Goal: Task Accomplishment & Management: Complete application form

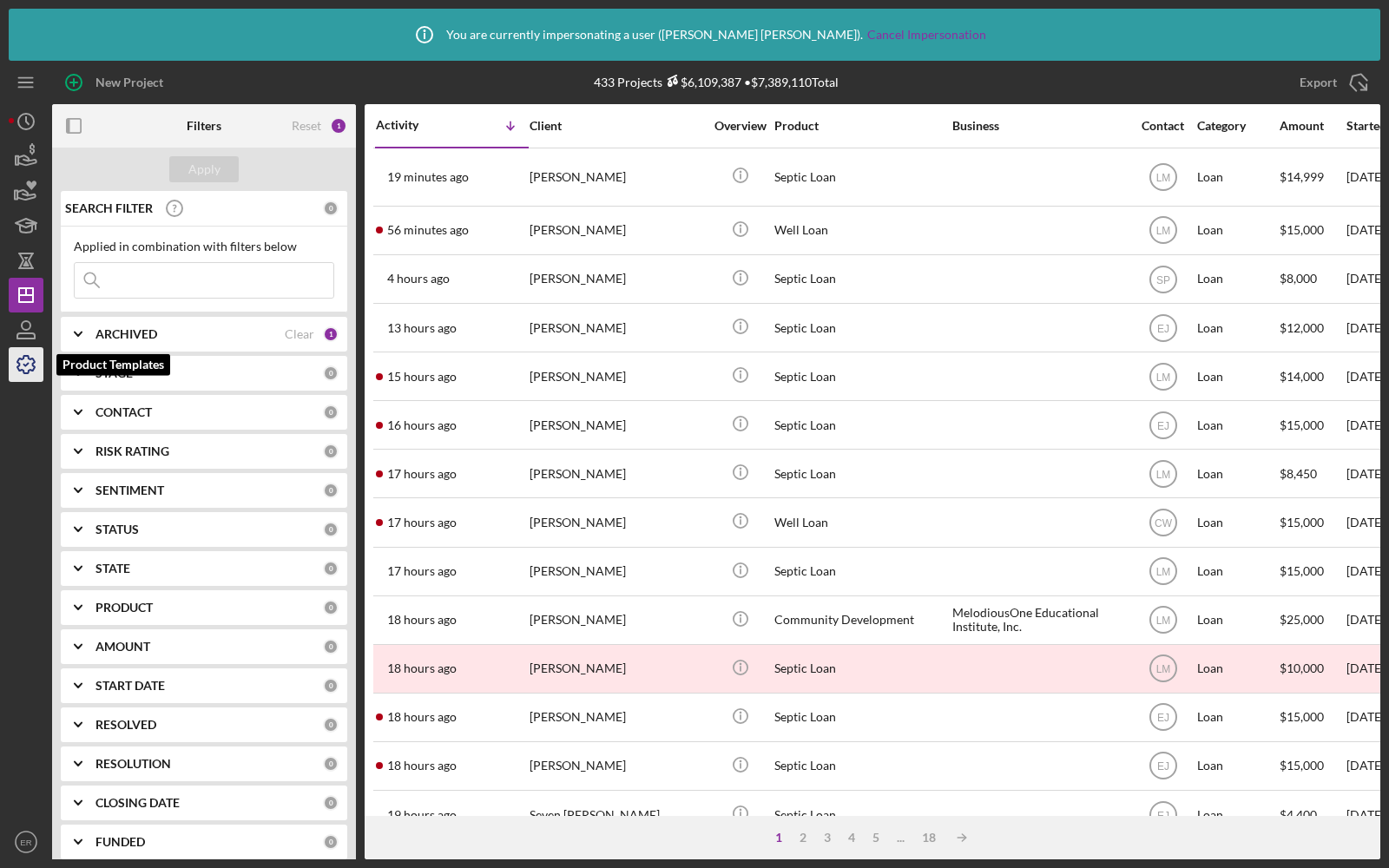
click at [21, 364] on icon "button" at bounding box center [26, 364] width 43 height 43
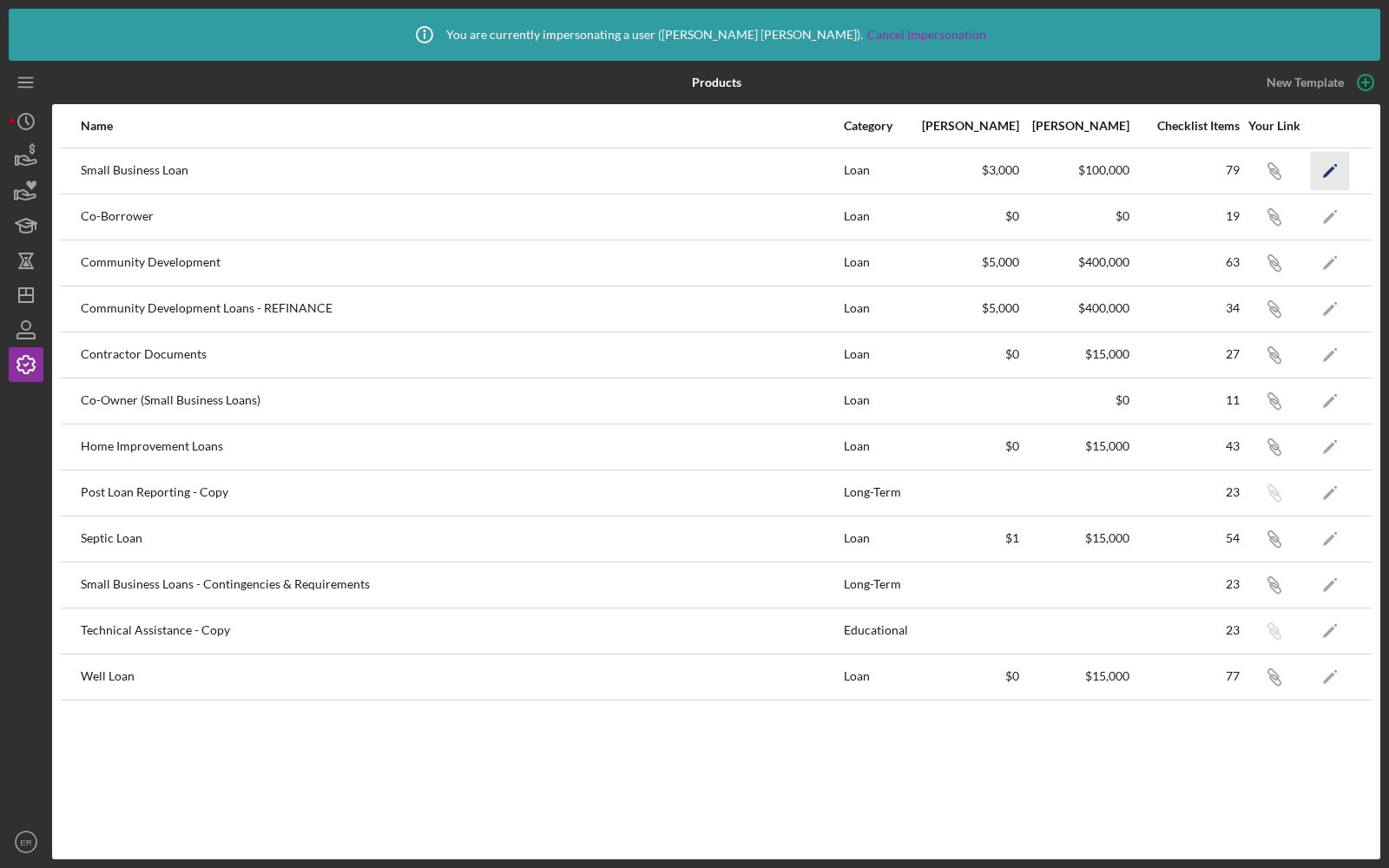
click at [1322, 166] on icon "Icon/Edit" at bounding box center [1330, 170] width 39 height 39
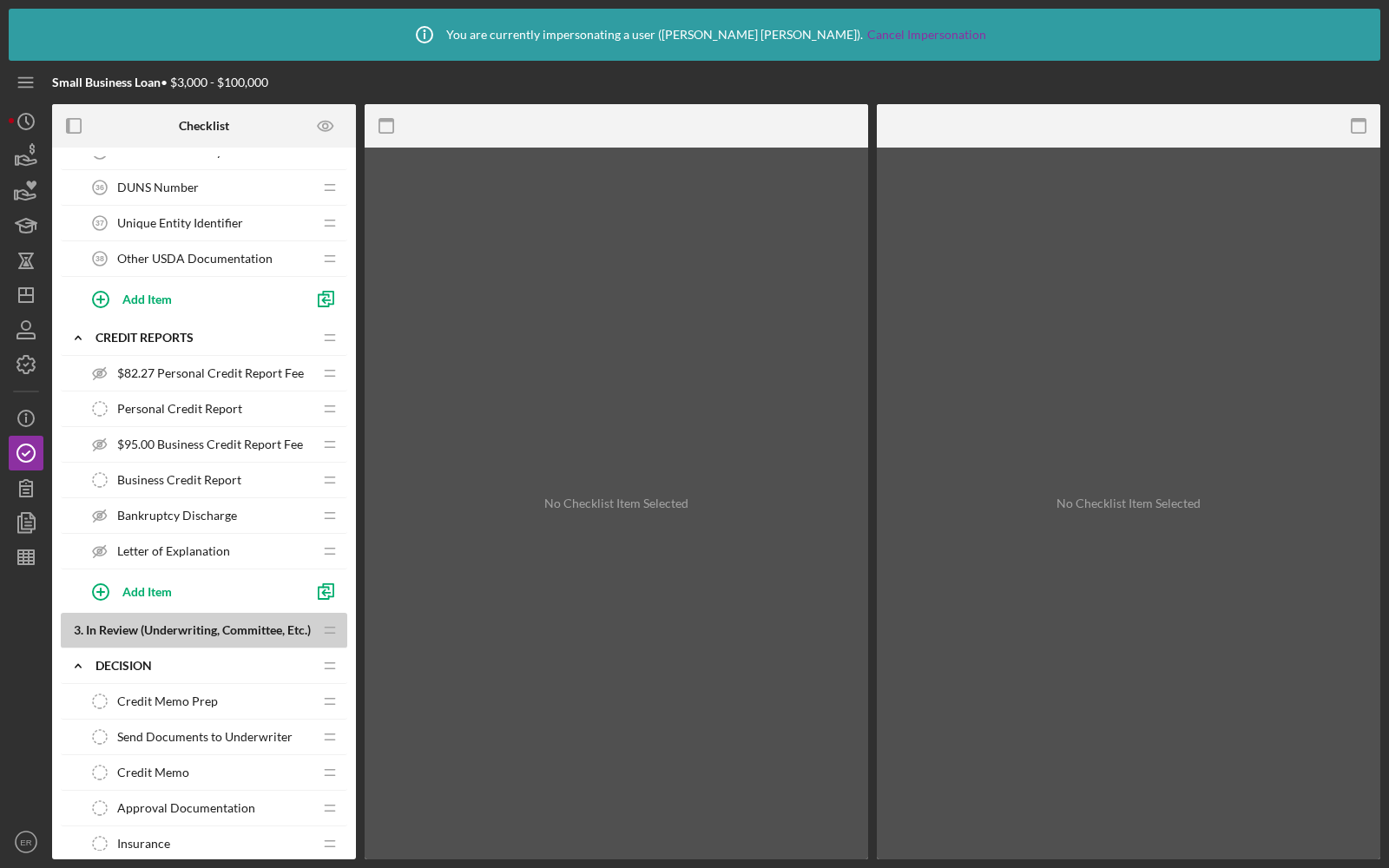
scroll to position [2407, 0]
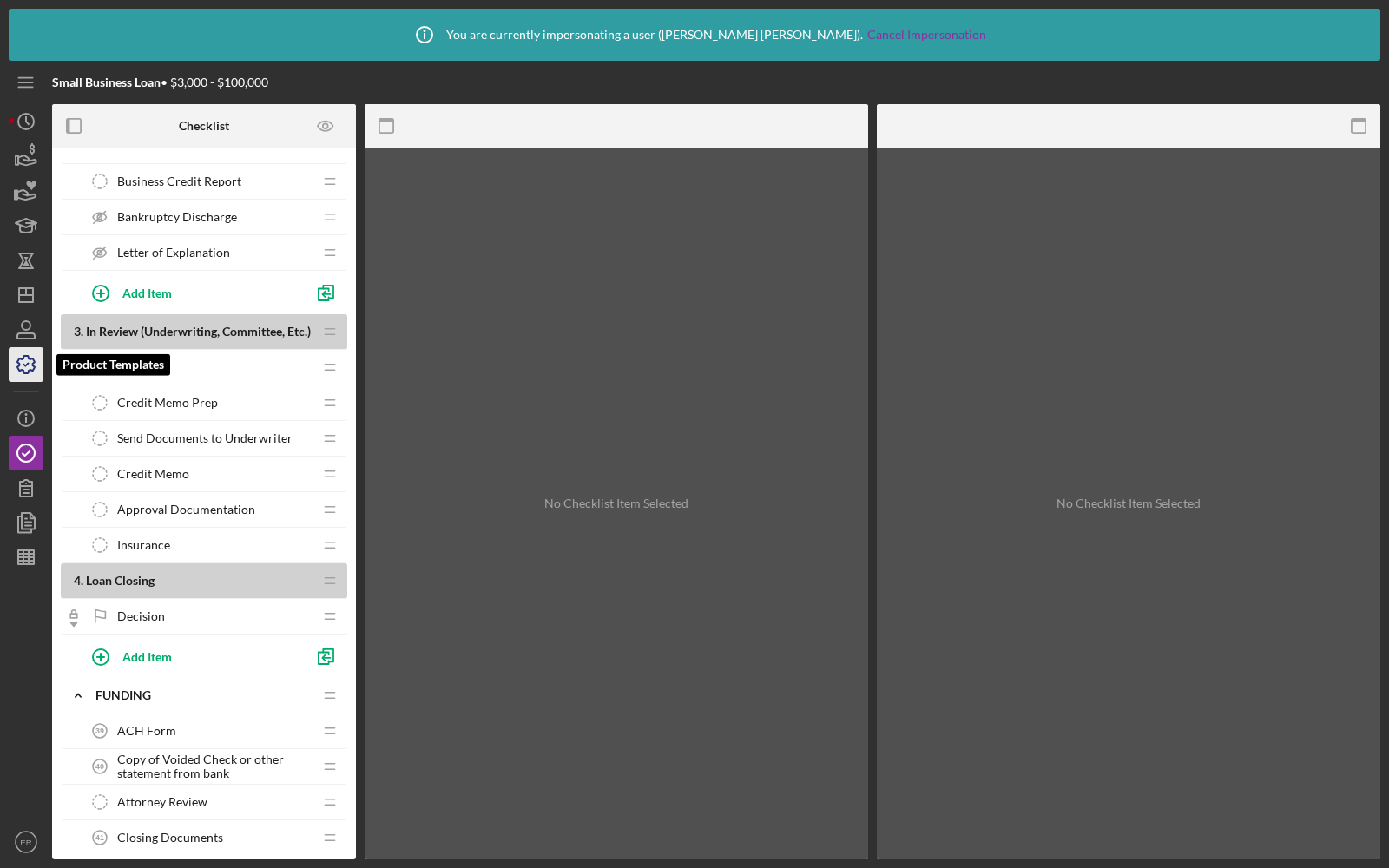
click at [28, 360] on icon "button" at bounding box center [26, 364] width 43 height 43
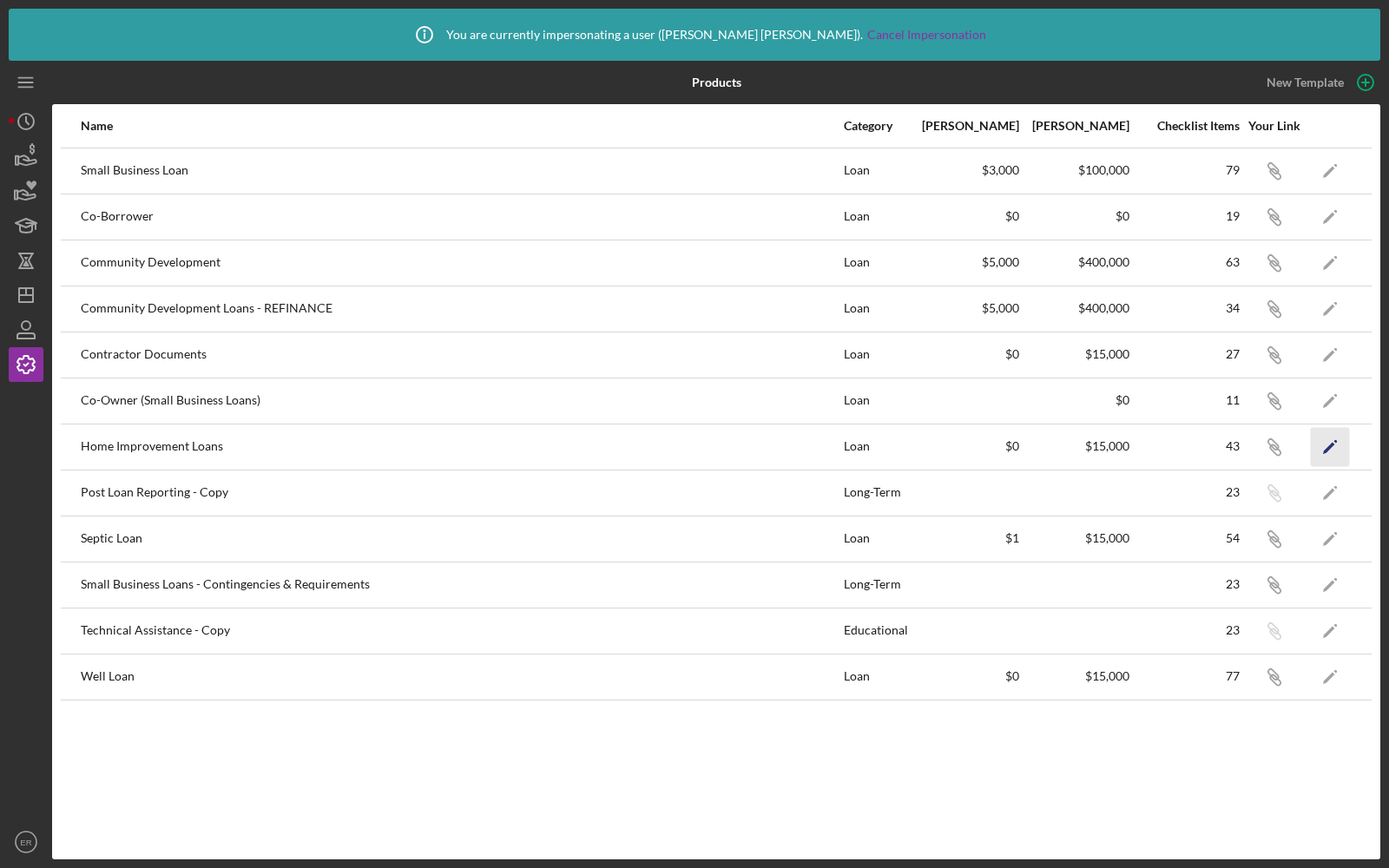
click at [1331, 434] on icon "Icon/Edit" at bounding box center [1330, 446] width 39 height 39
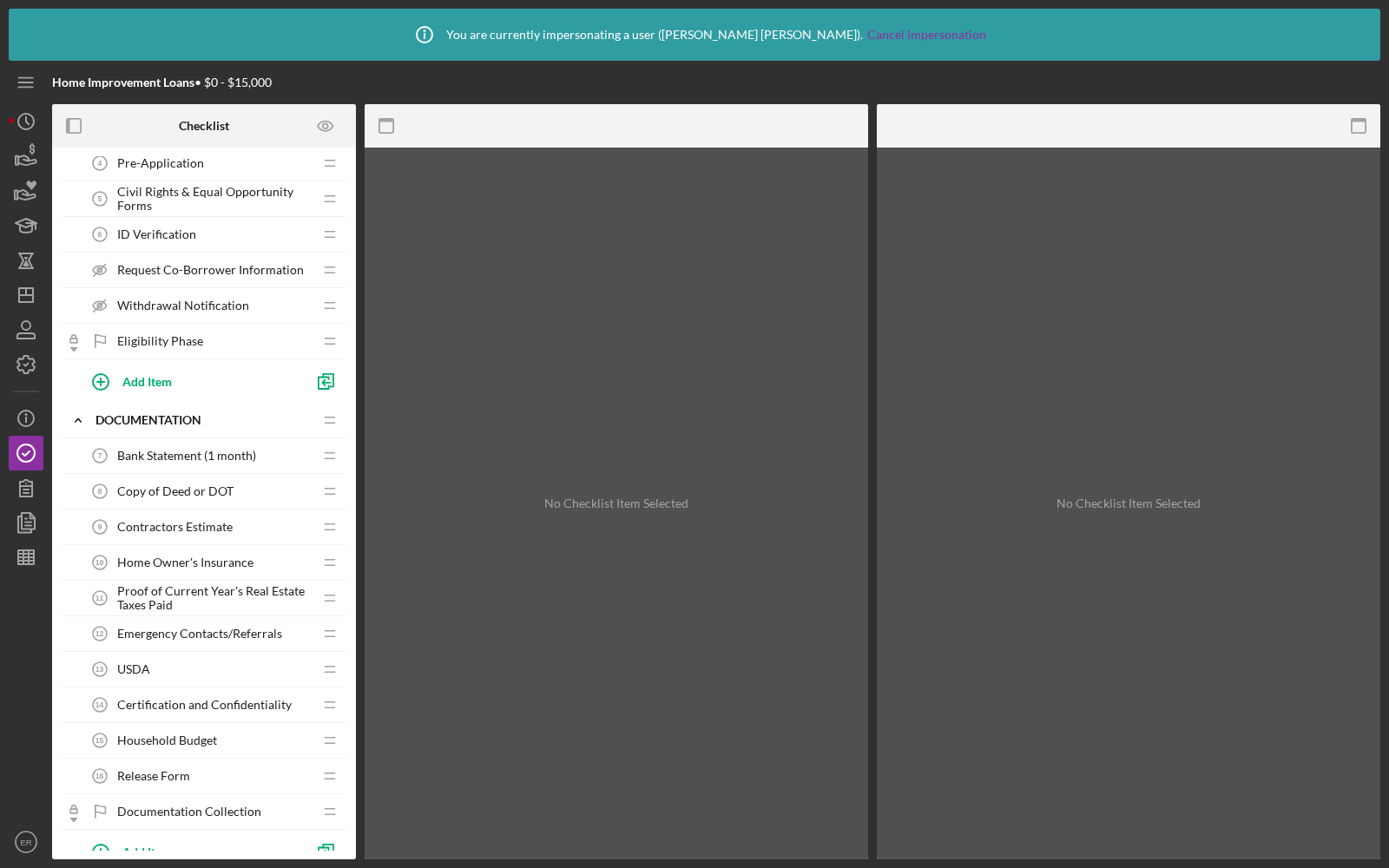
scroll to position [212, 0]
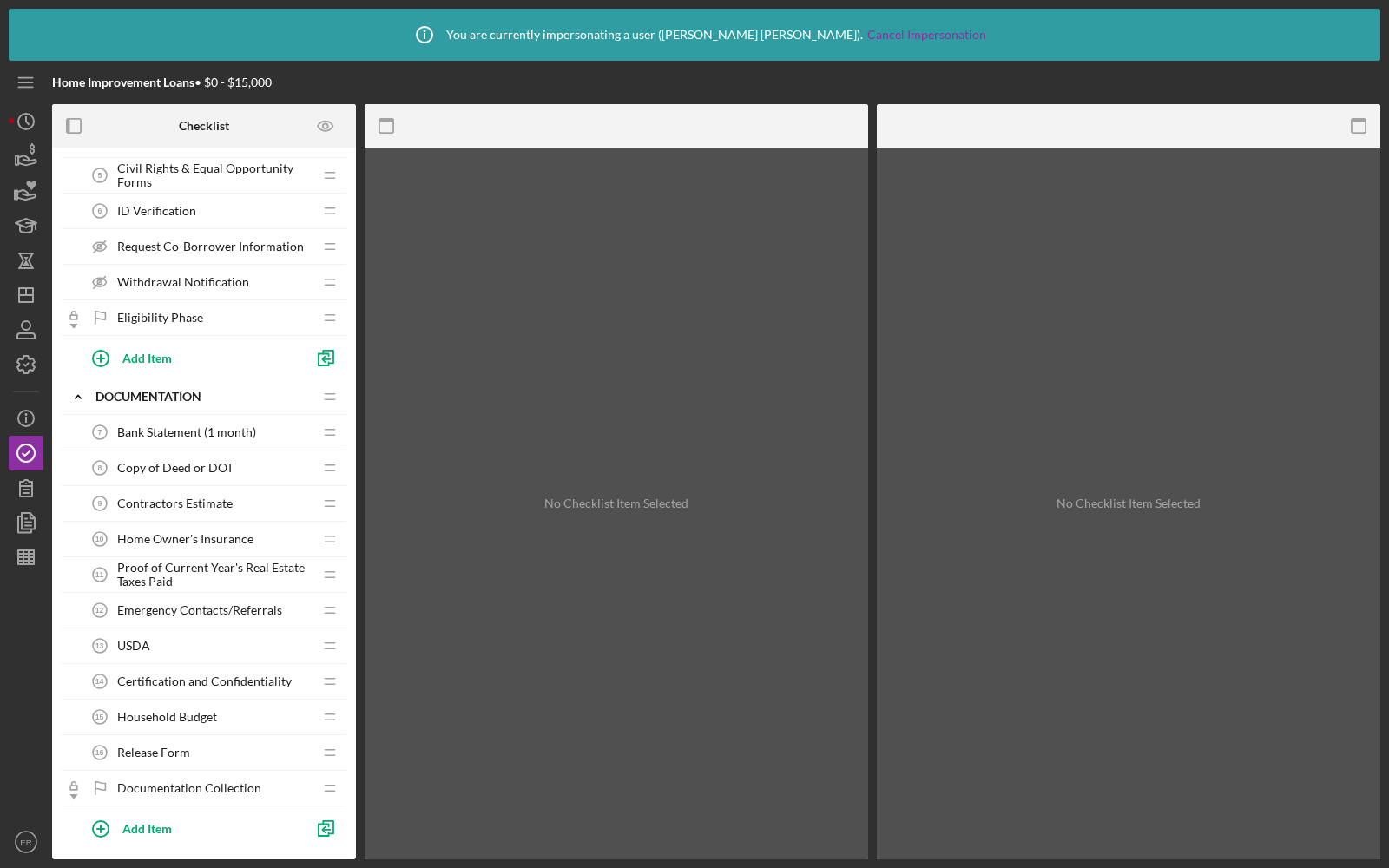
click at [196, 710] on span "Household Budget" at bounding box center [167, 716] width 100 height 13
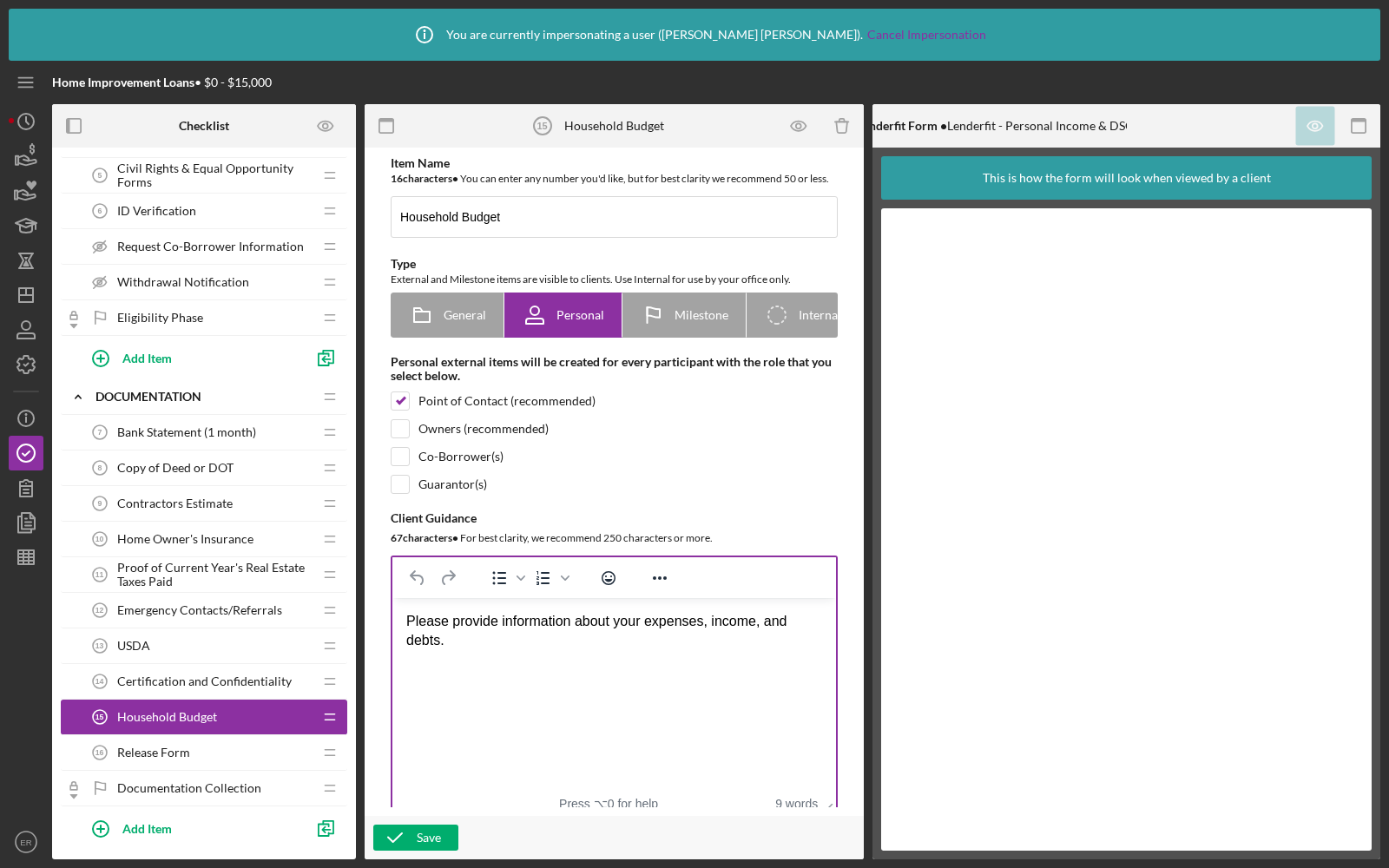
click at [619, 641] on div "Please provide information about your expenses, income, and debts." at bounding box center [613, 631] width 415 height 39
